Goal: Check status: Check status

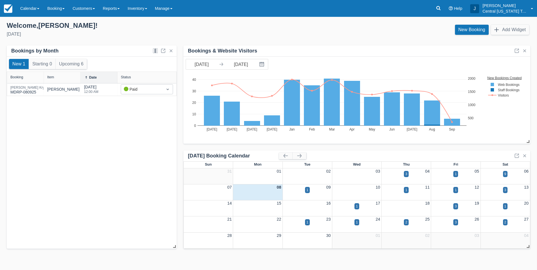
click at [87, 158] on div "New 1 Starting 0 Upcoming 6 Booking Item Date Status Tyler Kryszyn MDRP-080925 …" at bounding box center [92, 153] width 170 height 192
click at [74, 171] on div "New 1 Starting 0 Upcoming 6 Booking Item Date Status Tyler Kryszyn MDRP-080925 …" at bounding box center [92, 153] width 170 height 192
click at [142, 11] on link "Inventory" at bounding box center [137, 8] width 27 height 17
click at [104, 28] on div "Welcome , Josh !" at bounding box center [135, 25] width 257 height 8
click at [31, 9] on link "Calendar" at bounding box center [29, 8] width 27 height 17
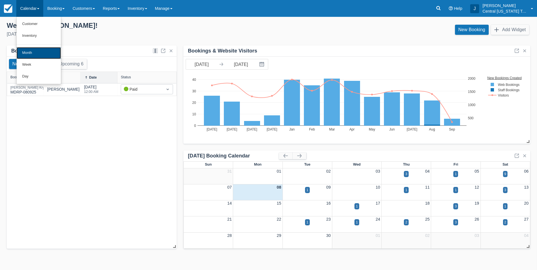
click at [37, 53] on link "Month" at bounding box center [39, 53] width 44 height 12
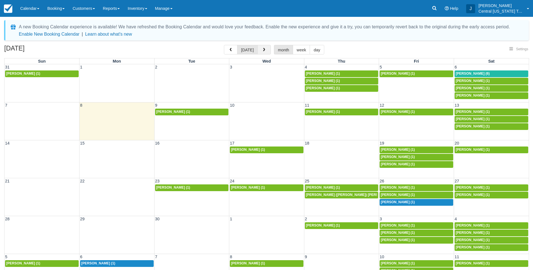
click at [265, 49] on button "button" at bounding box center [263, 50] width 13 height 10
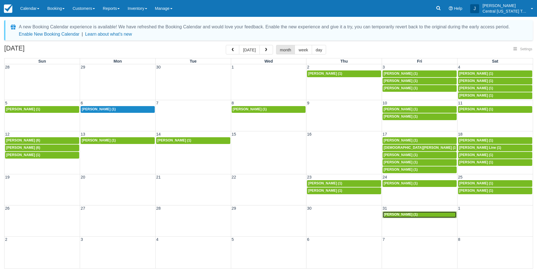
click at [401, 215] on span "Quinton Didyk (1)" at bounding box center [401, 215] width 34 height 4
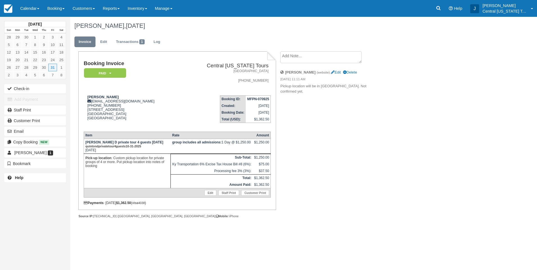
click at [322, 150] on div "Booking Invoice Paid   Pending Reserved Deposit Waiting Cancelled Central Kentu…" at bounding box center [224, 140] width 309 height 179
click at [9, 8] on img at bounding box center [8, 8] width 8 height 8
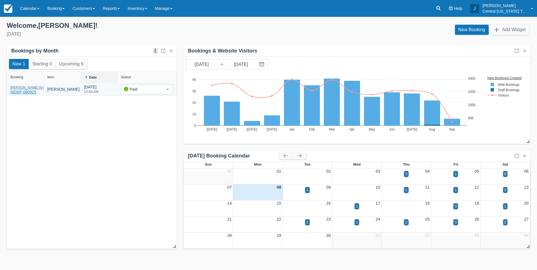
click at [24, 89] on div "Tyler Kryszyn" at bounding box center [30, 87] width 41 height 3
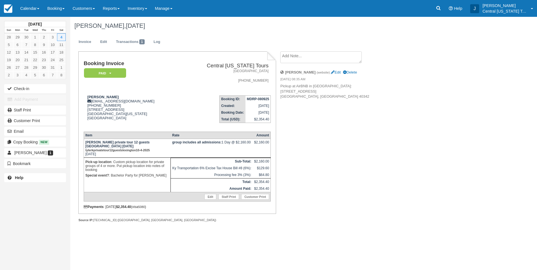
click at [384, 130] on div "[PERSON_NAME], [DATE] Invoice Edit Transactions 1 Log Booking Invoice Paid   Pe…" at bounding box center [271, 126] width 403 height 218
